Goal: Find specific page/section: Find specific page/section

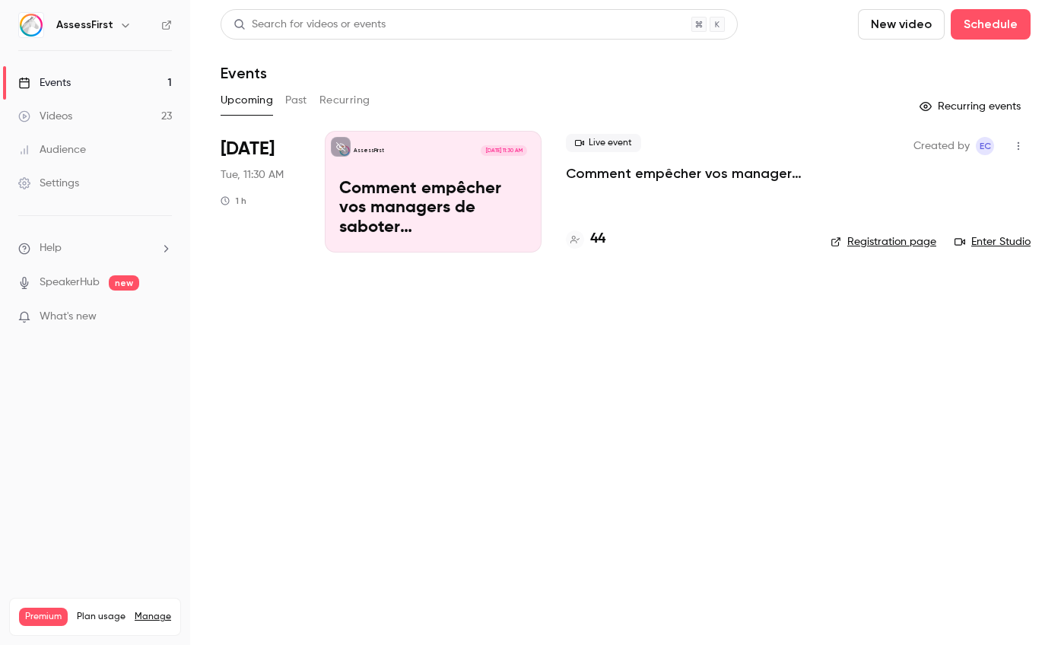
click at [995, 250] on div "Created by EC Registration page Enter Studio" at bounding box center [930, 192] width 200 height 122
click at [993, 245] on link "Enter Studio" at bounding box center [992, 241] width 76 height 15
click at [1007, 242] on link "Enter Studio" at bounding box center [992, 241] width 76 height 15
click at [608, 535] on main "Search for videos or events New video Schedule Events Upcoming Past Recurring R…" at bounding box center [625, 322] width 870 height 645
